Goal: Task Accomplishment & Management: Manage account settings

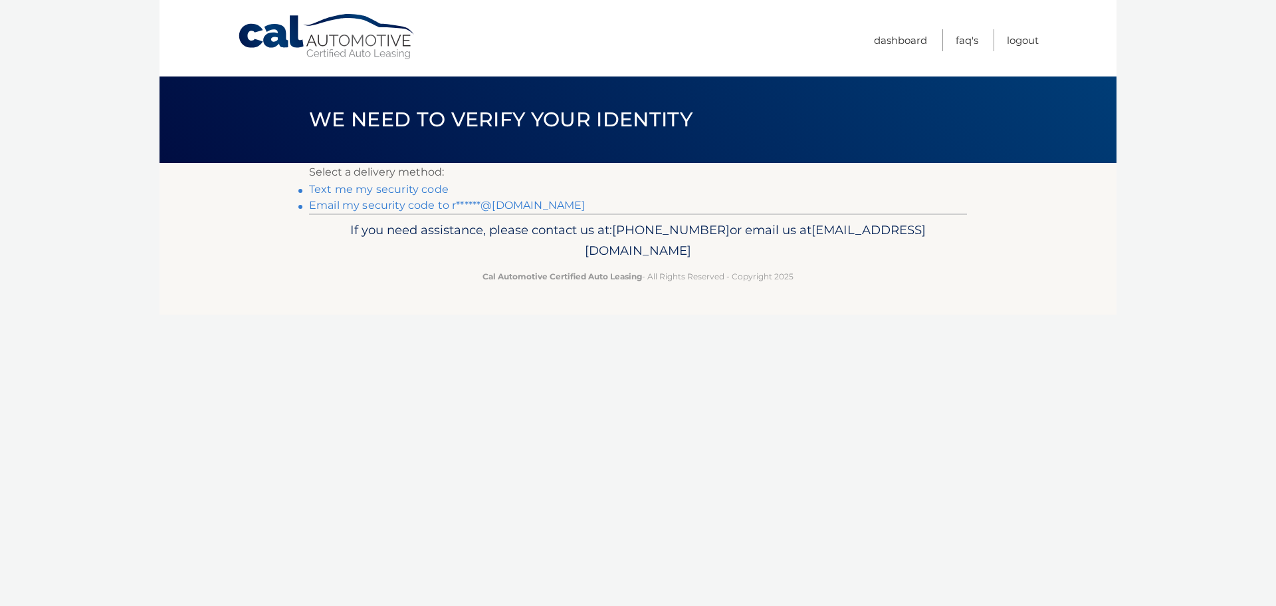
click at [372, 205] on link "Email my security code to r******@[DOMAIN_NAME]" at bounding box center [447, 205] width 277 height 13
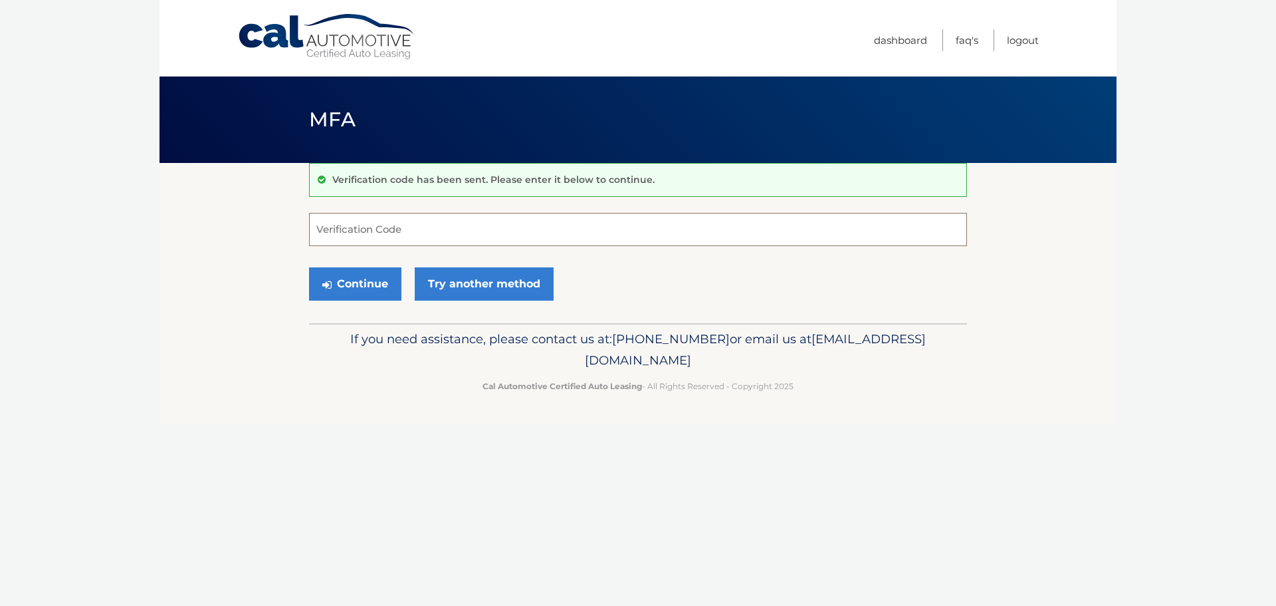
click at [374, 230] on input "Verification Code" at bounding box center [638, 229] width 658 height 33
click at [516, 227] on input "Verification Code" at bounding box center [638, 229] width 658 height 33
click at [408, 226] on input "Verification Code" at bounding box center [638, 229] width 658 height 33
